Goal: Task Accomplishment & Management: Manage account settings

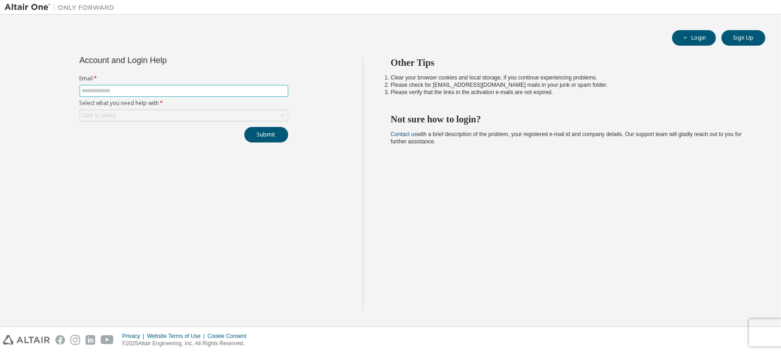
click at [242, 91] on input "text" at bounding box center [184, 90] width 204 height 7
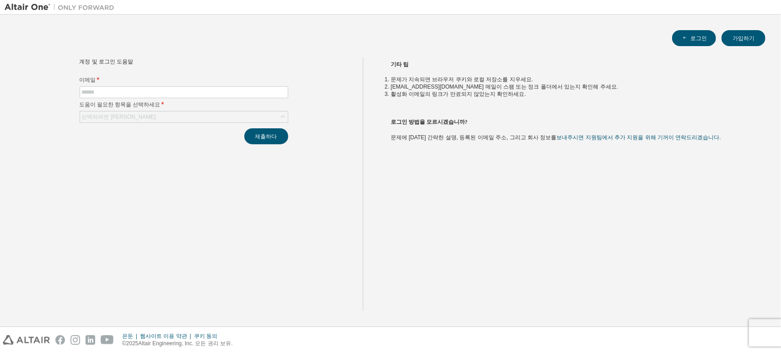
click at [503, 35] on div "로그인 가입하기" at bounding box center [390, 38] width 749 height 16
click at [245, 86] on form "이메일 * 도움이 필요한 항목을 선택하세요 * 선택하려면 클릭하세요" at bounding box center [184, 99] width 209 height 47
click at [248, 92] on input "text" at bounding box center [184, 92] width 204 height 7
type input "**********"
click at [246, 113] on div "선택하려면 [PERSON_NAME]" at bounding box center [184, 117] width 208 height 11
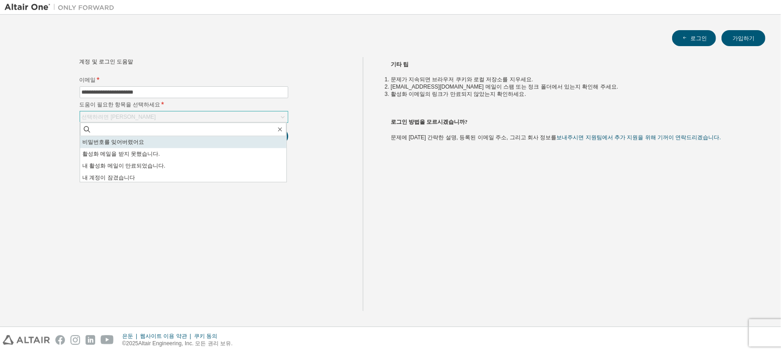
click at [211, 146] on li "비밀번호를 잊어버렸어요" at bounding box center [183, 142] width 206 height 12
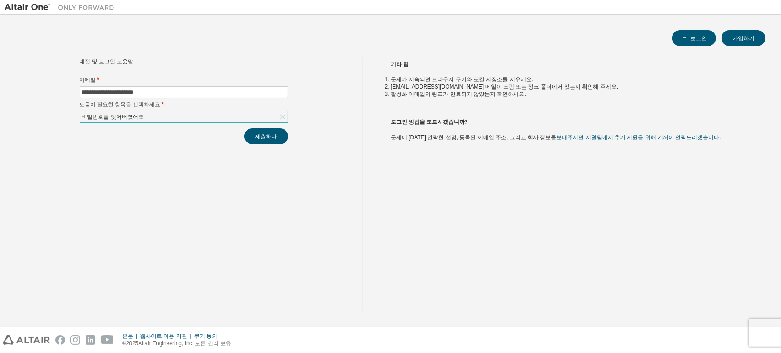
click at [213, 150] on div "**********" at bounding box center [184, 184] width 358 height 254
click at [257, 112] on div "비밀번호를 잊어버렸어요" at bounding box center [184, 117] width 208 height 11
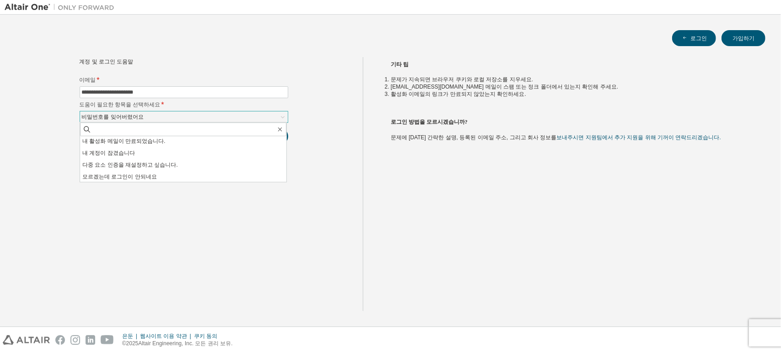
scroll to position [26, 0]
click at [369, 155] on div "기타 팁 문제가 지속되면 브라우저 쿠키와 로컬 저장소를 지우세요. noreply@okta.com 메일이 스팸 또는 정크 폴더에서 있는지 확인해…" at bounding box center [569, 184] width 413 height 254
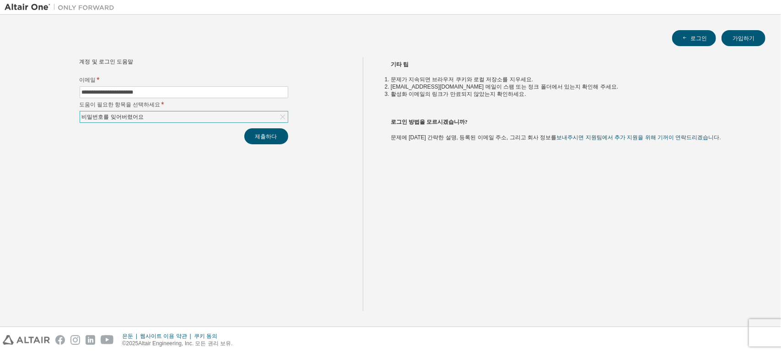
click at [236, 118] on div "비밀번호를 잊어버렸어요" at bounding box center [184, 117] width 208 height 11
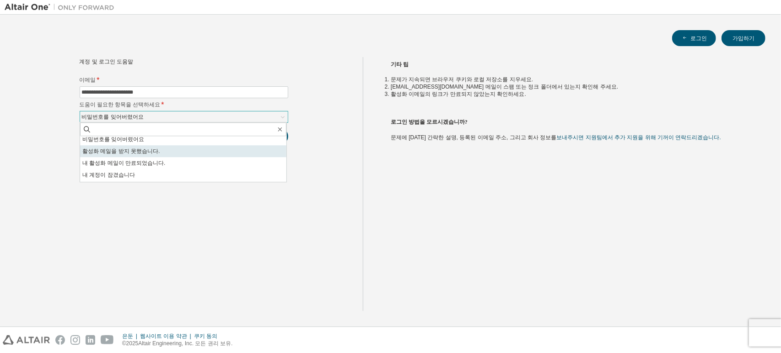
scroll to position [0, 0]
click at [216, 136] on span at bounding box center [183, 130] width 206 height 14
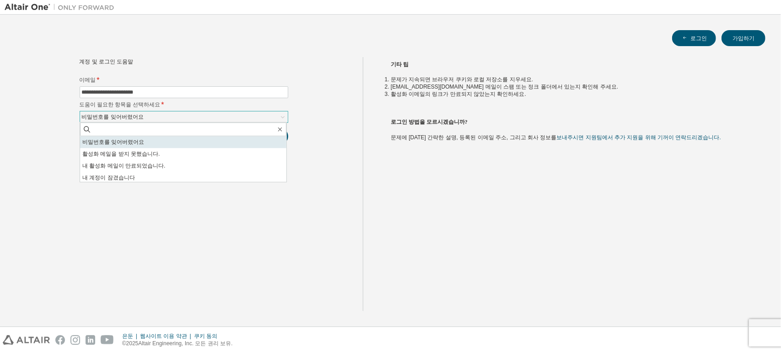
click at [216, 139] on li "비밀번호를 잊어버렸어요" at bounding box center [183, 142] width 206 height 12
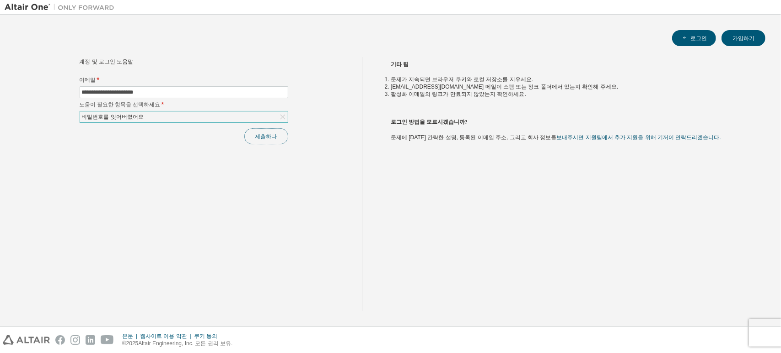
click at [279, 138] on button "제출하다" at bounding box center [266, 136] width 44 height 16
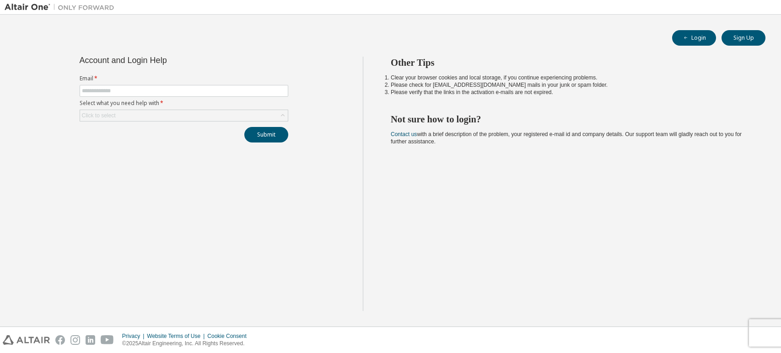
click at [216, 85] on span at bounding box center [184, 91] width 209 height 12
drag, startPoint x: 215, startPoint y: 86, endPoint x: 216, endPoint y: 91, distance: 4.6
click at [215, 87] on input "text" at bounding box center [184, 90] width 204 height 7
type input "**********"
click at [189, 112] on div "Click to select" at bounding box center [184, 115] width 208 height 11
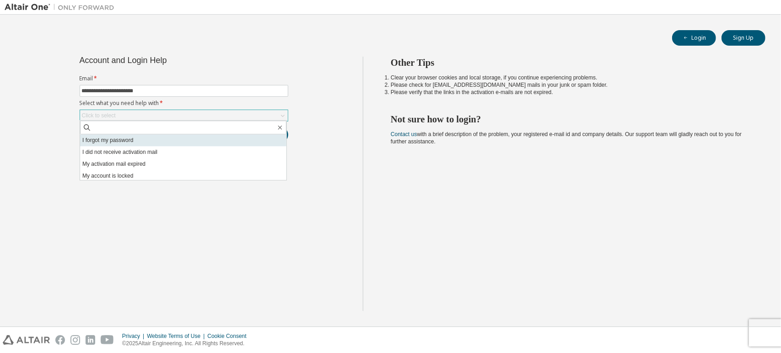
click at [186, 136] on li "I forgot my password" at bounding box center [183, 140] width 206 height 12
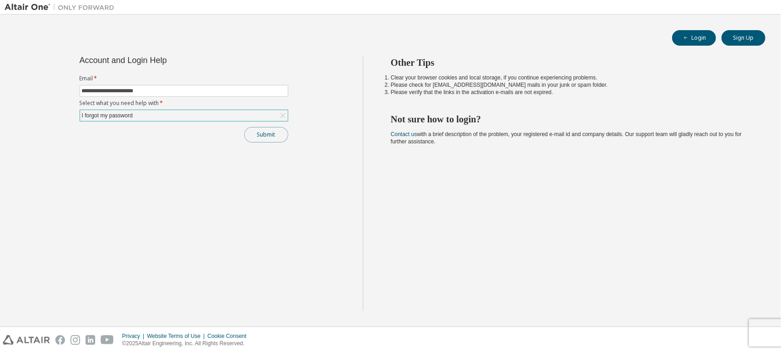
click at [273, 134] on button "Submit" at bounding box center [266, 135] width 44 height 16
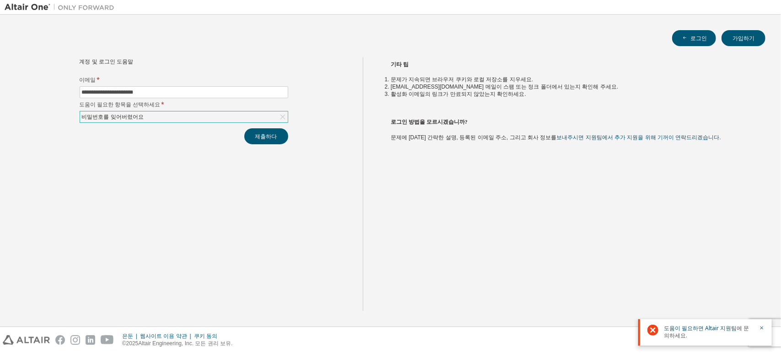
click at [327, 160] on div "**********" at bounding box center [184, 184] width 358 height 254
click at [282, 141] on button "제출하다" at bounding box center [266, 136] width 44 height 16
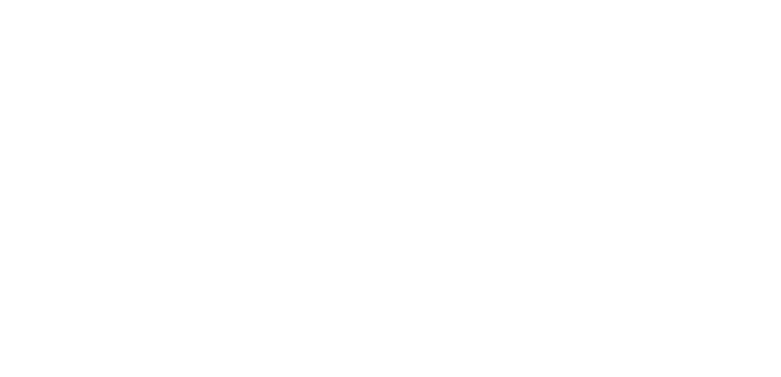
click at [651, 60] on div at bounding box center [390, 188] width 781 height 377
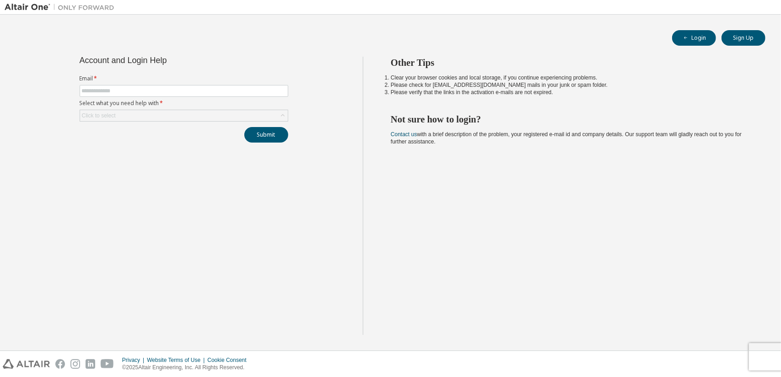
click at [238, 97] on form "Email * Select what you need help with * Click to select" at bounding box center [184, 98] width 209 height 47
click at [238, 93] on input "text" at bounding box center [184, 90] width 204 height 7
type input "**********"
click at [175, 113] on div "Click to select" at bounding box center [184, 115] width 208 height 11
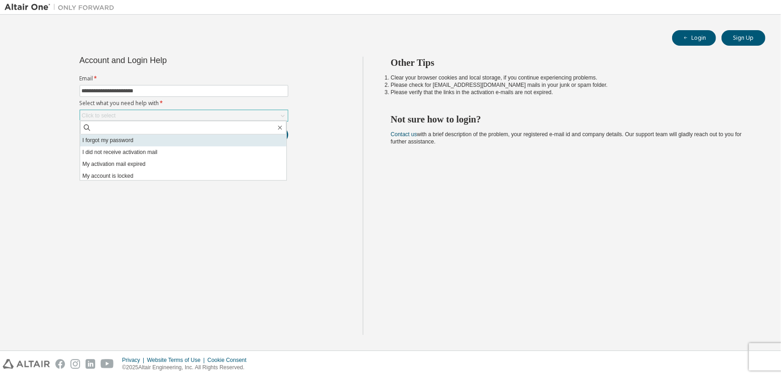
click at [167, 138] on li "I forgot my password" at bounding box center [183, 140] width 206 height 12
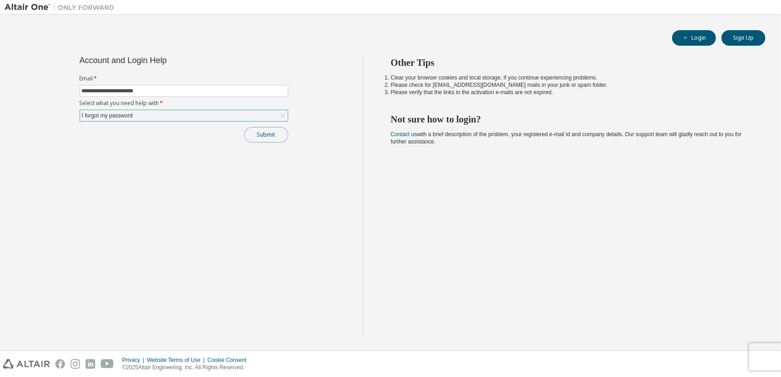
click at [278, 136] on button "Submit" at bounding box center [266, 135] width 44 height 16
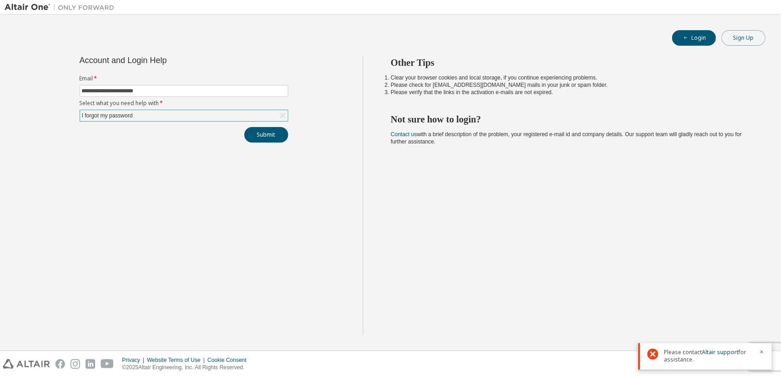
click at [755, 39] on button "Sign Up" at bounding box center [743, 38] width 44 height 16
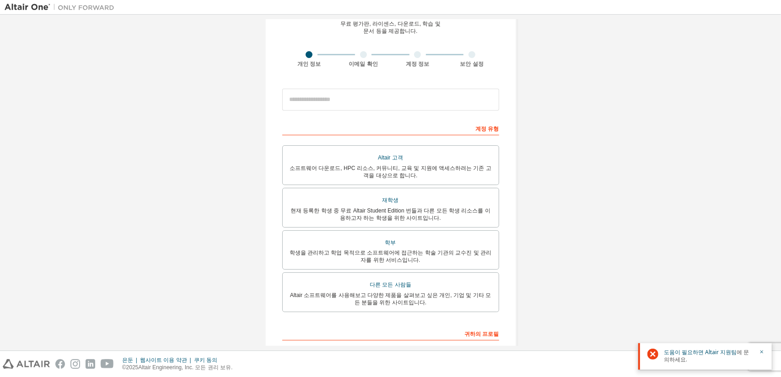
scroll to position [48, 0]
click at [615, 101] on div "Altair One 계정 만들기 무료 평가판, 라이센스, 다운로드, 학습 및 문서 등을 제공합니다. 개인 정보 이메일 확인 계정 정보 보안 설…" at bounding box center [390, 215] width 771 height 488
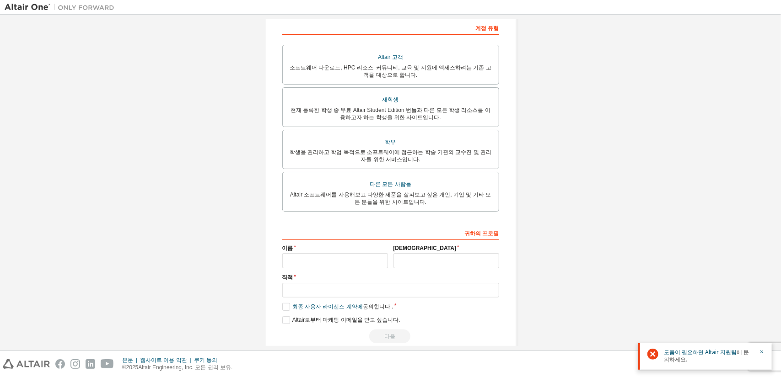
scroll to position [158, 0]
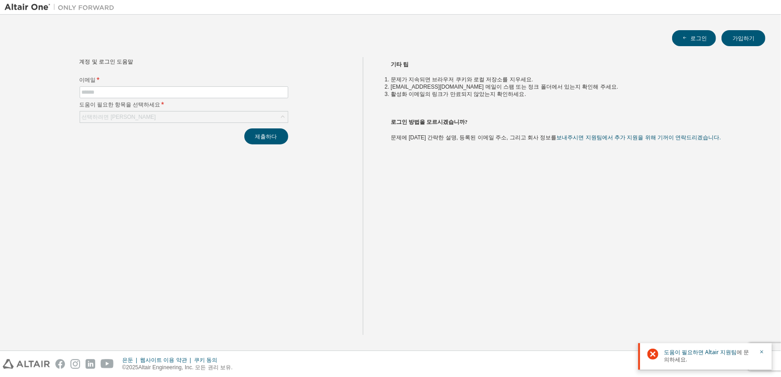
click at [255, 82] on label "이메일 *" at bounding box center [184, 79] width 209 height 7
drag, startPoint x: 255, startPoint y: 86, endPoint x: 257, endPoint y: 78, distance: 8.2
click at [254, 86] on form "이메일 * 도움이 필요한 항목을 선택하세요 * 선택하려면 클릭하세요" at bounding box center [184, 99] width 209 height 47
click at [257, 87] on span at bounding box center [184, 92] width 209 height 12
click at [260, 91] on input "text" at bounding box center [184, 92] width 204 height 7
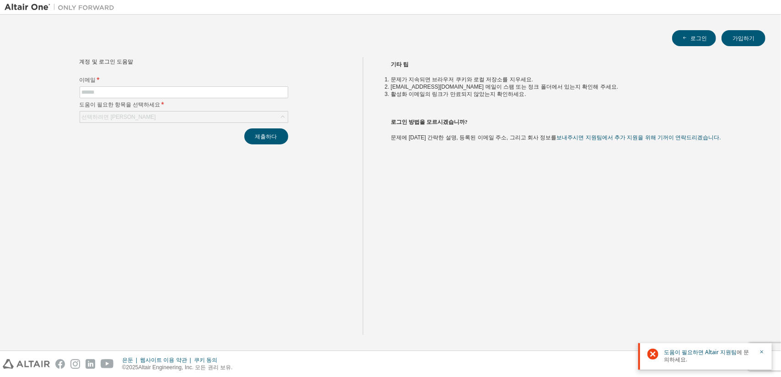
click at [251, 53] on div "로그인 가입하기 계정 및 로그인 도움말 이메일 * 도움이 필요한 항목을 선택하세요 * 선택하려면 클릭하세요 제출하다 기타 팁 문제가 지속되면 …" at bounding box center [390, 182] width 771 height 327
click at [214, 107] on label "도움이 필요한 항목을 선택하세요 *" at bounding box center [184, 104] width 209 height 7
click at [214, 117] on div "선택하려면 클릭하세요" at bounding box center [184, 117] width 208 height 11
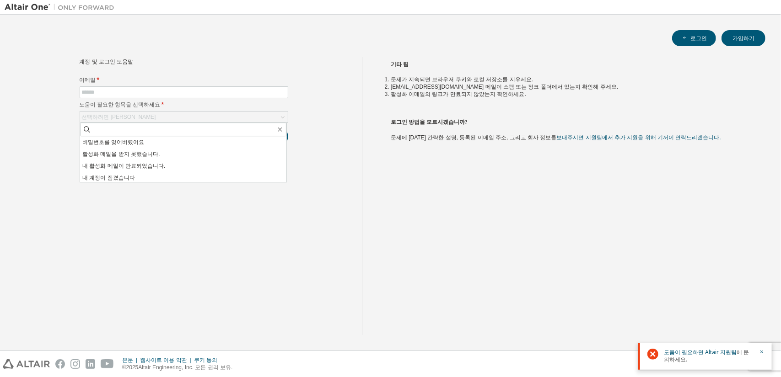
click at [214, 110] on form "이메일 * 도움이 필요한 항목을 선택하세요 * 선택하려면 클릭하세요 비밀번호를 잊어버렸어요 활성화 메일을 받지 못했습니다. 내 활성화 메일이 …" at bounding box center [184, 99] width 209 height 47
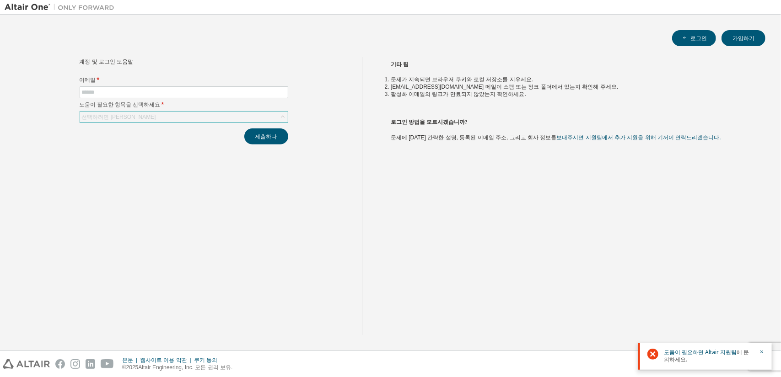
click at [211, 116] on div "선택하려면 클릭하세요" at bounding box center [184, 117] width 208 height 11
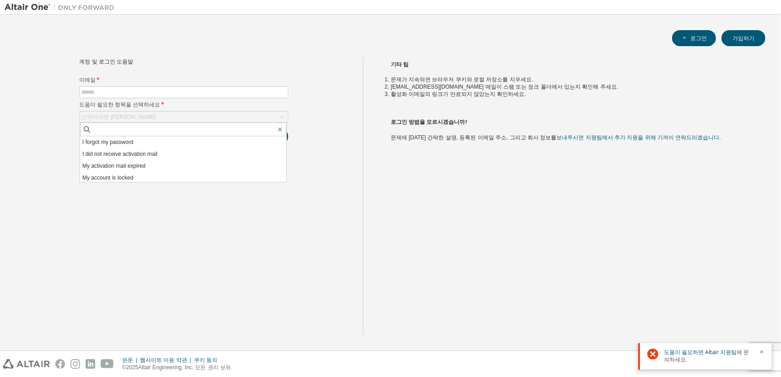
click at [211, 110] on form "이메일 * 도움이 필요한 항목을 선택하세요 * 선택하려면 클릭하세요 I forgot my password I did not receive ac…" at bounding box center [184, 99] width 209 height 47
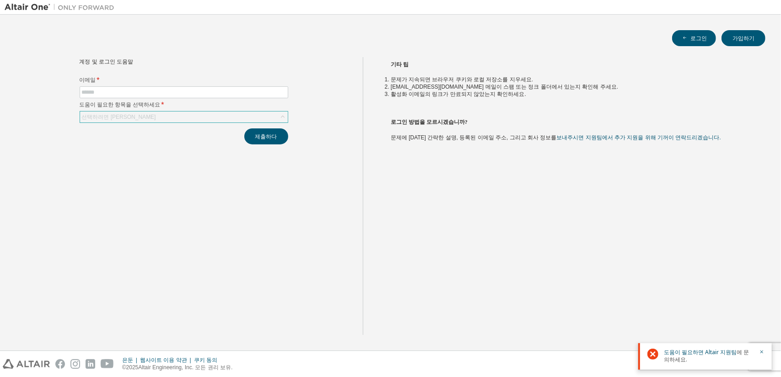
click at [211, 113] on div "선택하려면 클릭하세요" at bounding box center [184, 117] width 208 height 11
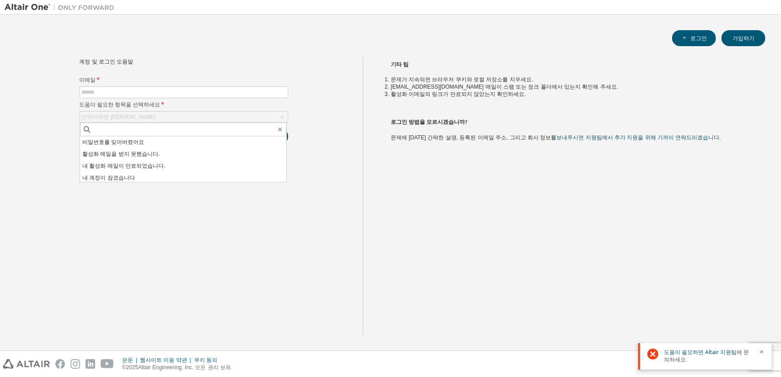
click at [211, 110] on form "이메일 * 도움이 필요한 항목을 선택하세요 * 선택하려면 클릭하세요 비밀번호를 잊어버렸어요 활성화 메일을 받지 못했습니다. 내 활성화 메일이 …" at bounding box center [184, 99] width 209 height 47
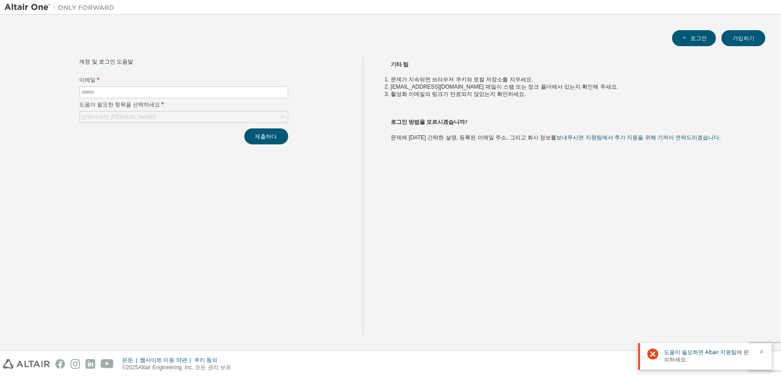
click at [760, 353] on icon "button" at bounding box center [761, 352] width 3 height 3
click at [238, 96] on span at bounding box center [184, 92] width 209 height 12
click at [238, 94] on input "text" at bounding box center [184, 92] width 204 height 7
type input "**********"
click at [189, 114] on div "선택하려면 클릭하세요" at bounding box center [184, 117] width 208 height 11
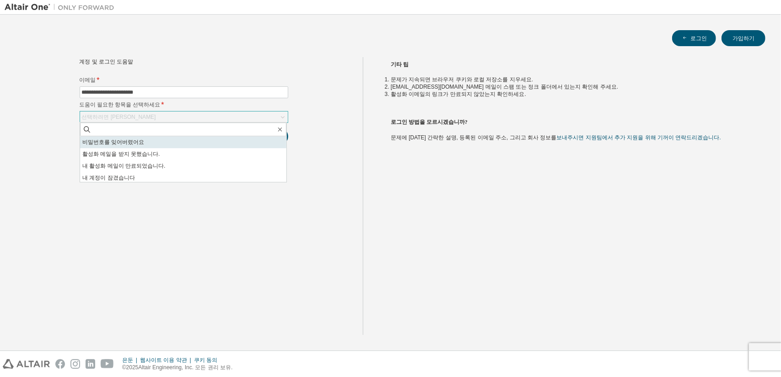
click at [159, 147] on li "비밀번호를 잊어버렸어요" at bounding box center [183, 142] width 206 height 12
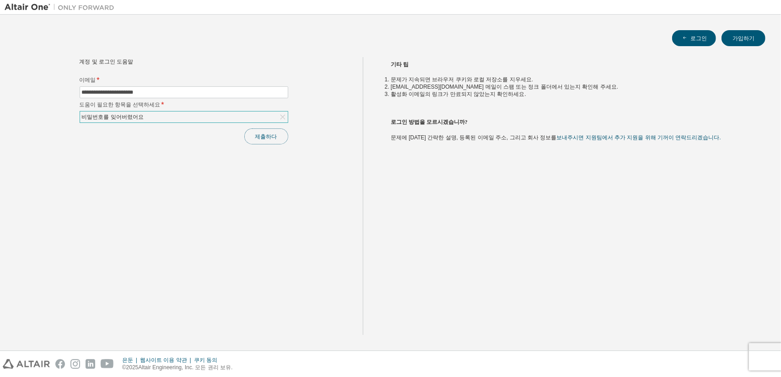
click at [273, 141] on button "제출하다" at bounding box center [266, 136] width 44 height 16
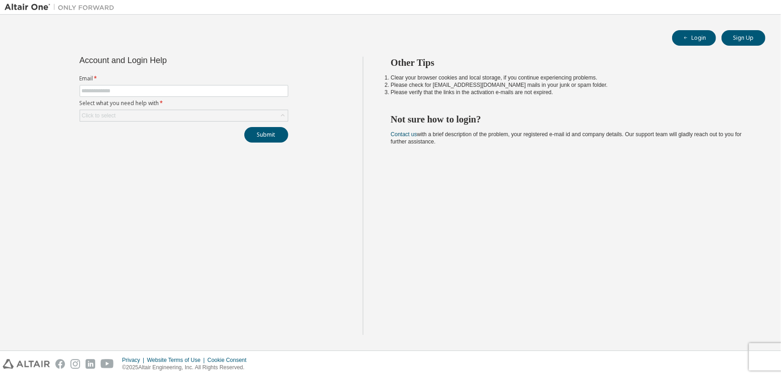
click at [233, 95] on span at bounding box center [184, 91] width 209 height 12
click at [232, 93] on input "text" at bounding box center [184, 90] width 204 height 7
type input "**********"
click at [179, 115] on div "Click to select" at bounding box center [184, 115] width 208 height 11
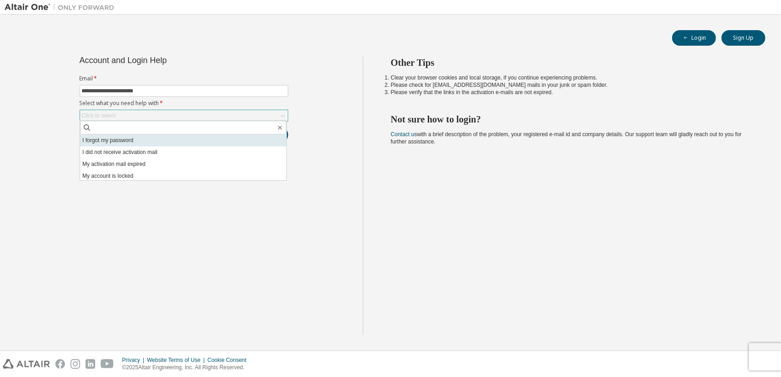
click at [178, 142] on li "I forgot my password" at bounding box center [183, 140] width 206 height 12
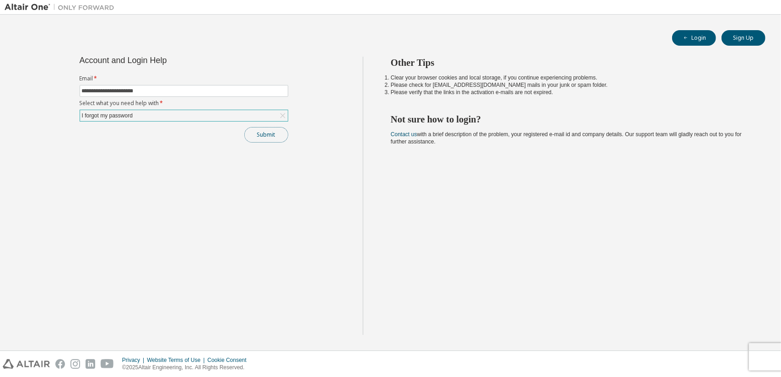
click at [270, 139] on button "Submit" at bounding box center [266, 135] width 44 height 16
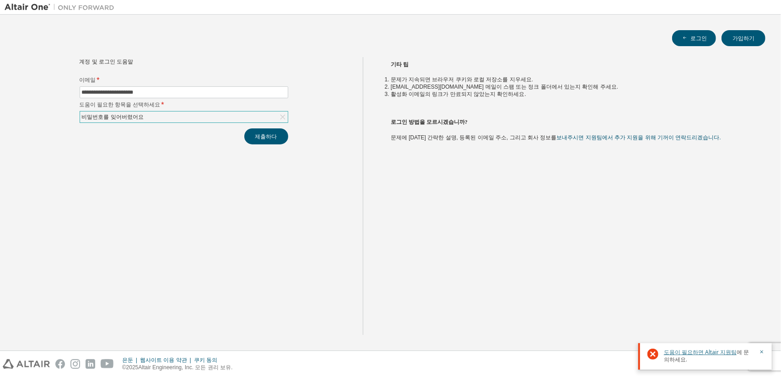
click at [705, 349] on font "도움이 필요하면 Altair 지원팀" at bounding box center [699, 352] width 73 height 8
click at [763, 353] on icon "button" at bounding box center [761, 351] width 5 height 5
click at [270, 133] on font "제출하다" at bounding box center [266, 137] width 22 height 8
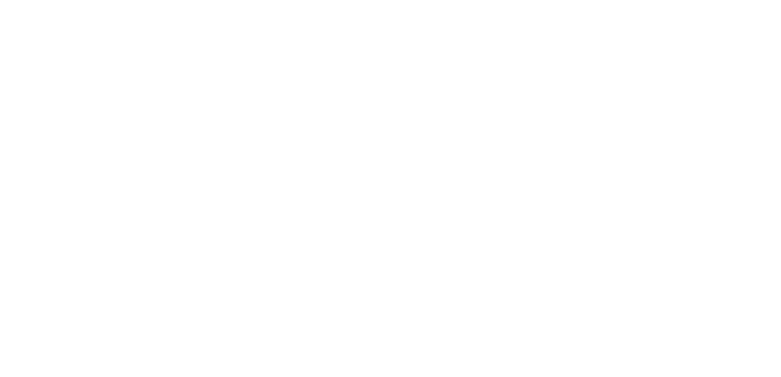
click at [558, 19] on div at bounding box center [390, 188] width 781 height 377
